Goal: Task Accomplishment & Management: Manage account settings

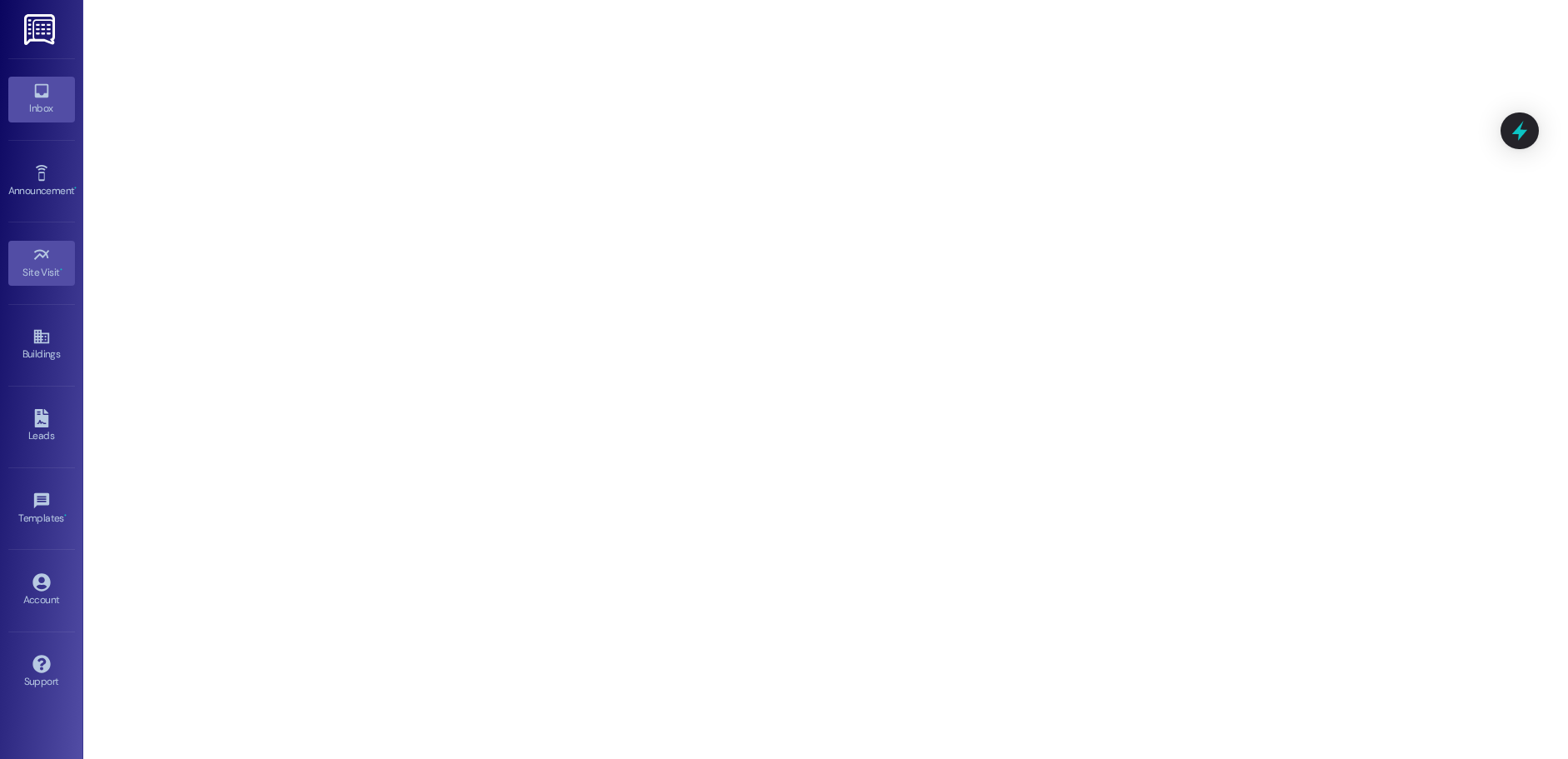
click at [30, 82] on link "Inbox" at bounding box center [42, 100] width 67 height 45
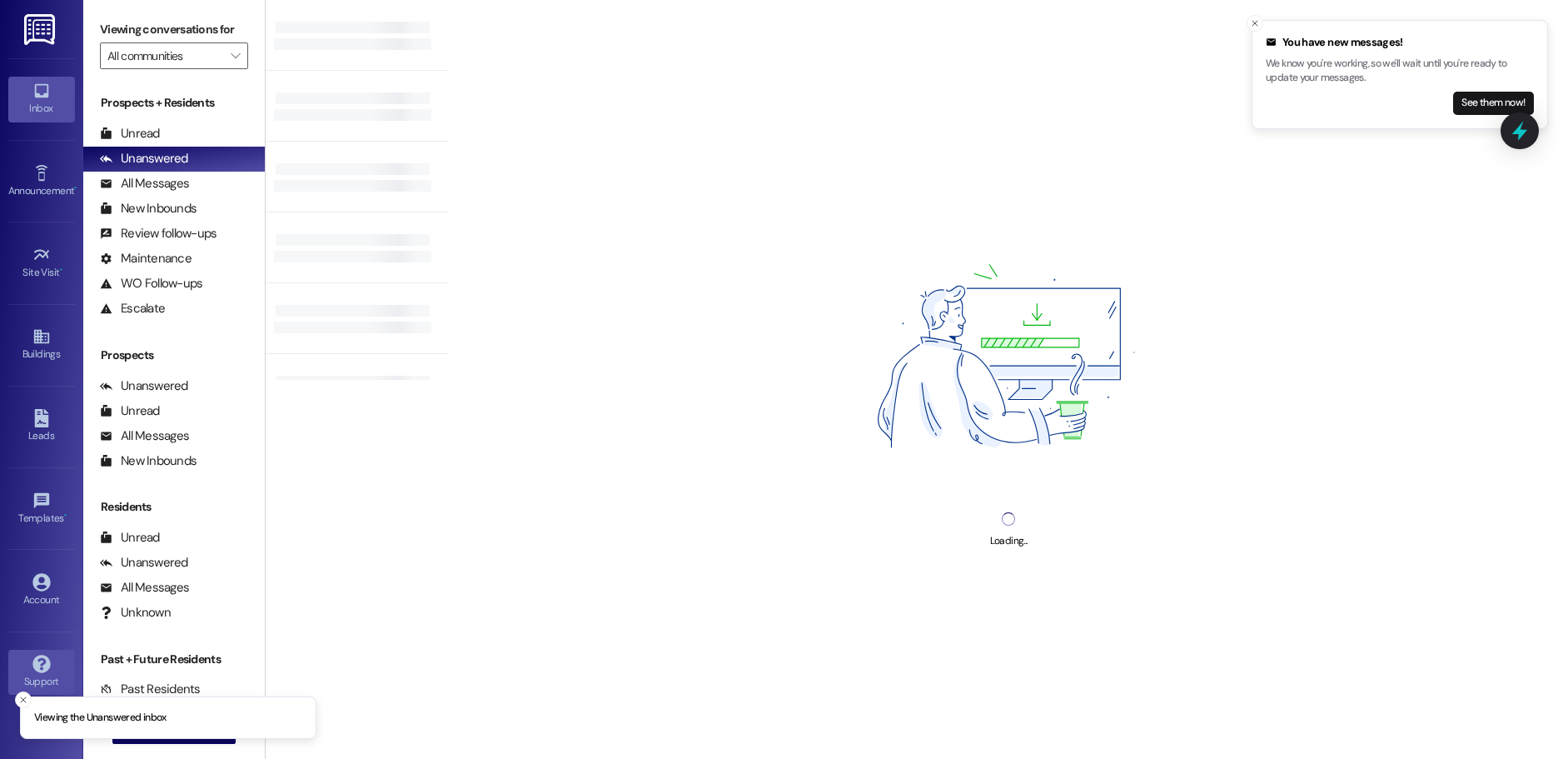
drag, startPoint x: 22, startPoint y: 700, endPoint x: 20, endPoint y: 679, distance: 21.1
click at [22, 698] on icon "Close toast" at bounding box center [23, 699] width 10 height 10
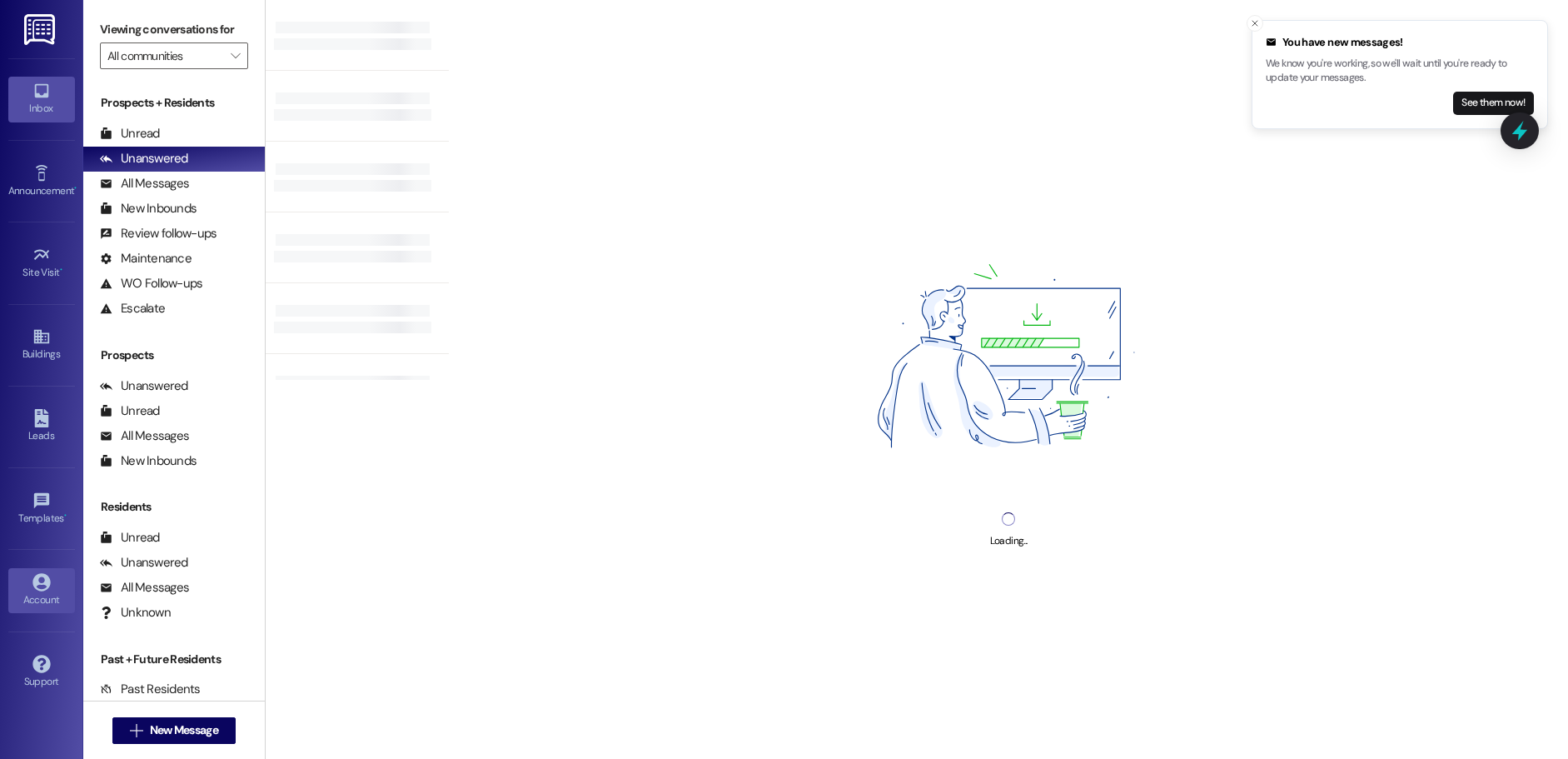
click at [38, 599] on div "Account" at bounding box center [42, 599] width 83 height 16
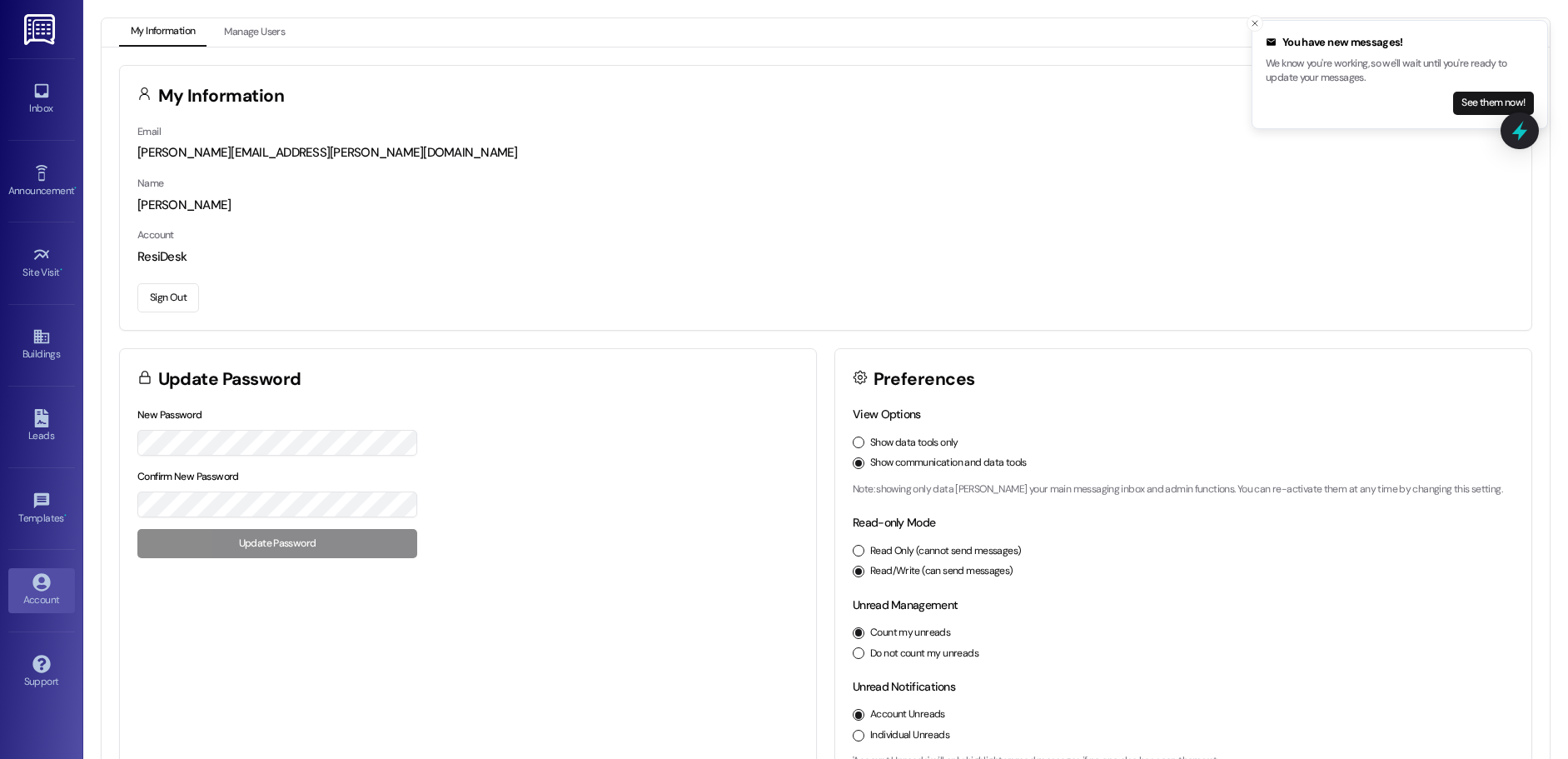
click at [165, 289] on button "Sign Out" at bounding box center [169, 297] width 62 height 29
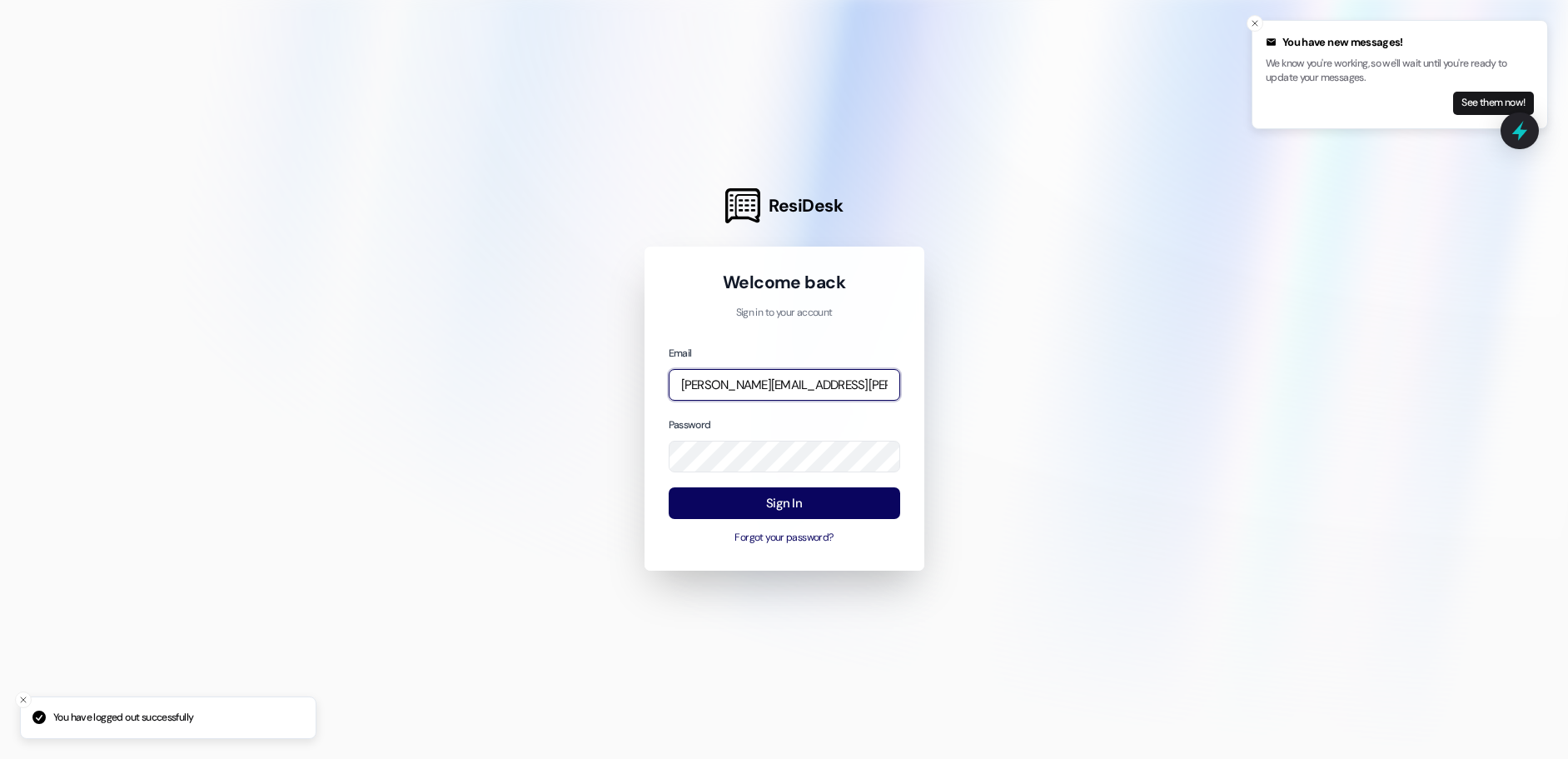
click at [751, 386] on input "[PERSON_NAME][EMAIL_ADDRESS][PERSON_NAME][DOMAIN_NAME]" at bounding box center [784, 385] width 231 height 33
type input "[EMAIL_ADDRESS][DOMAIN_NAME]"
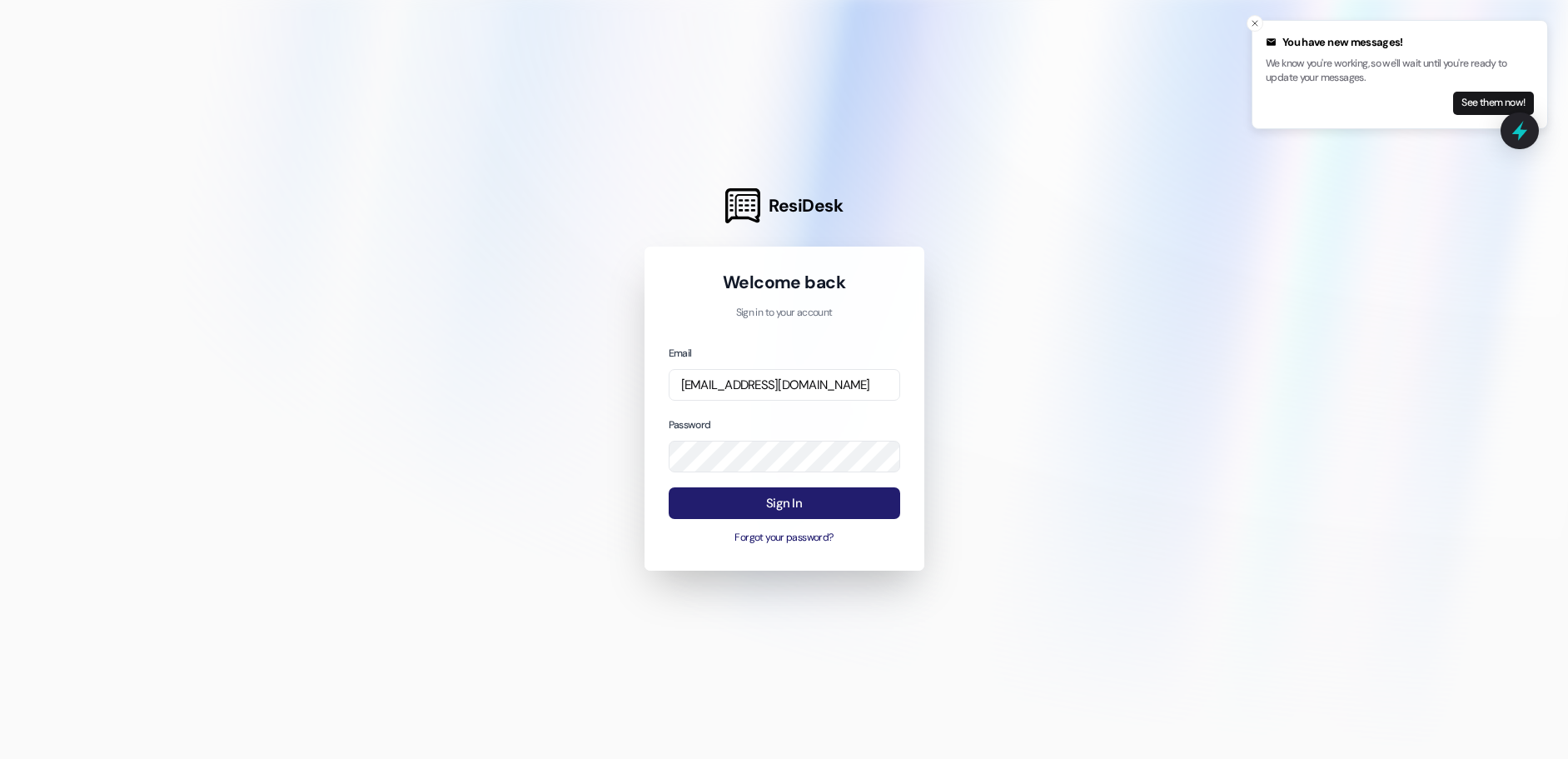
click at [778, 499] on button "Sign In" at bounding box center [784, 504] width 231 height 33
